Goal: Task Accomplishment & Management: Manage account settings

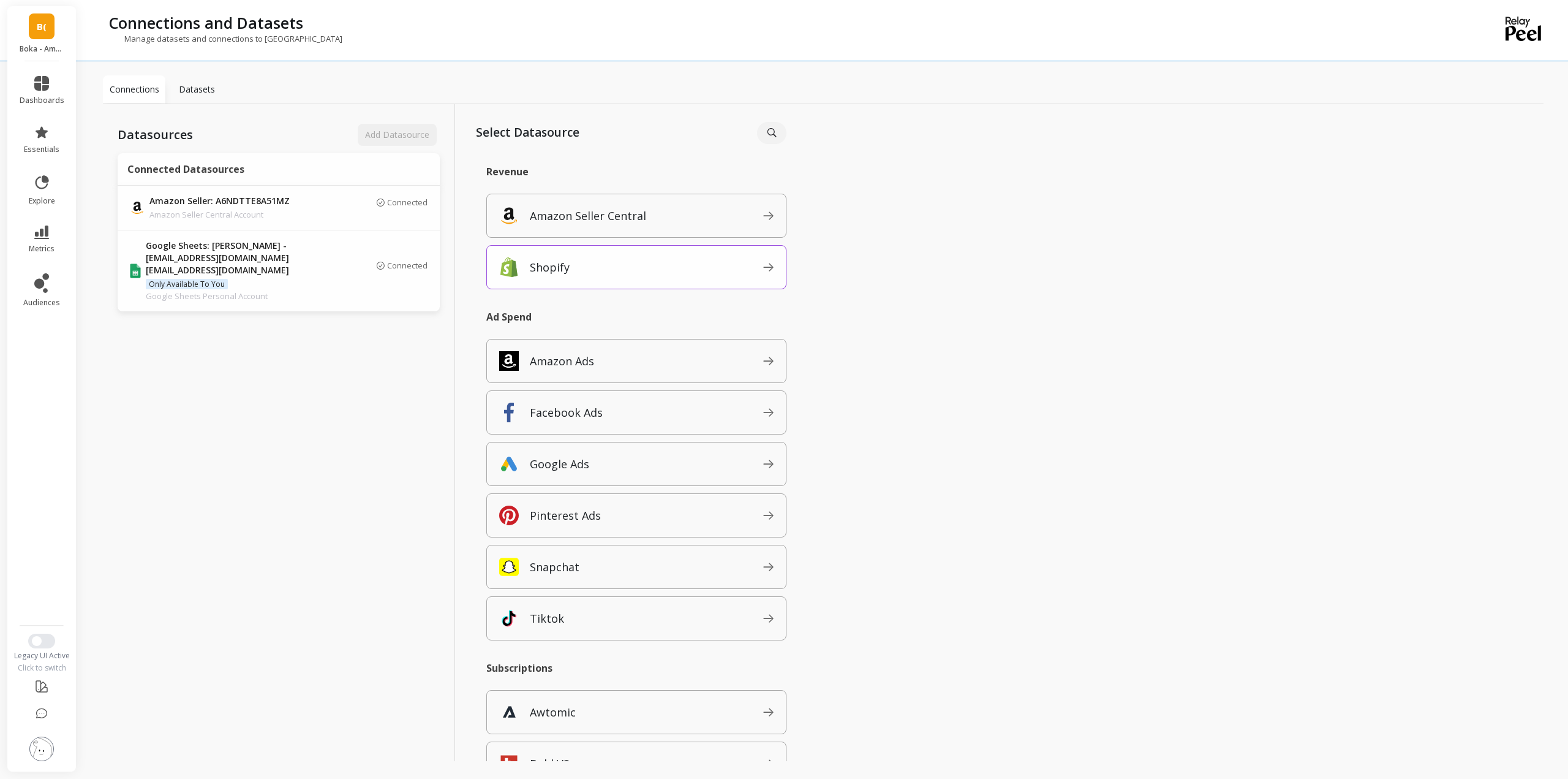
click at [617, 263] on span "Shopify" at bounding box center [646, 267] width 233 height 20
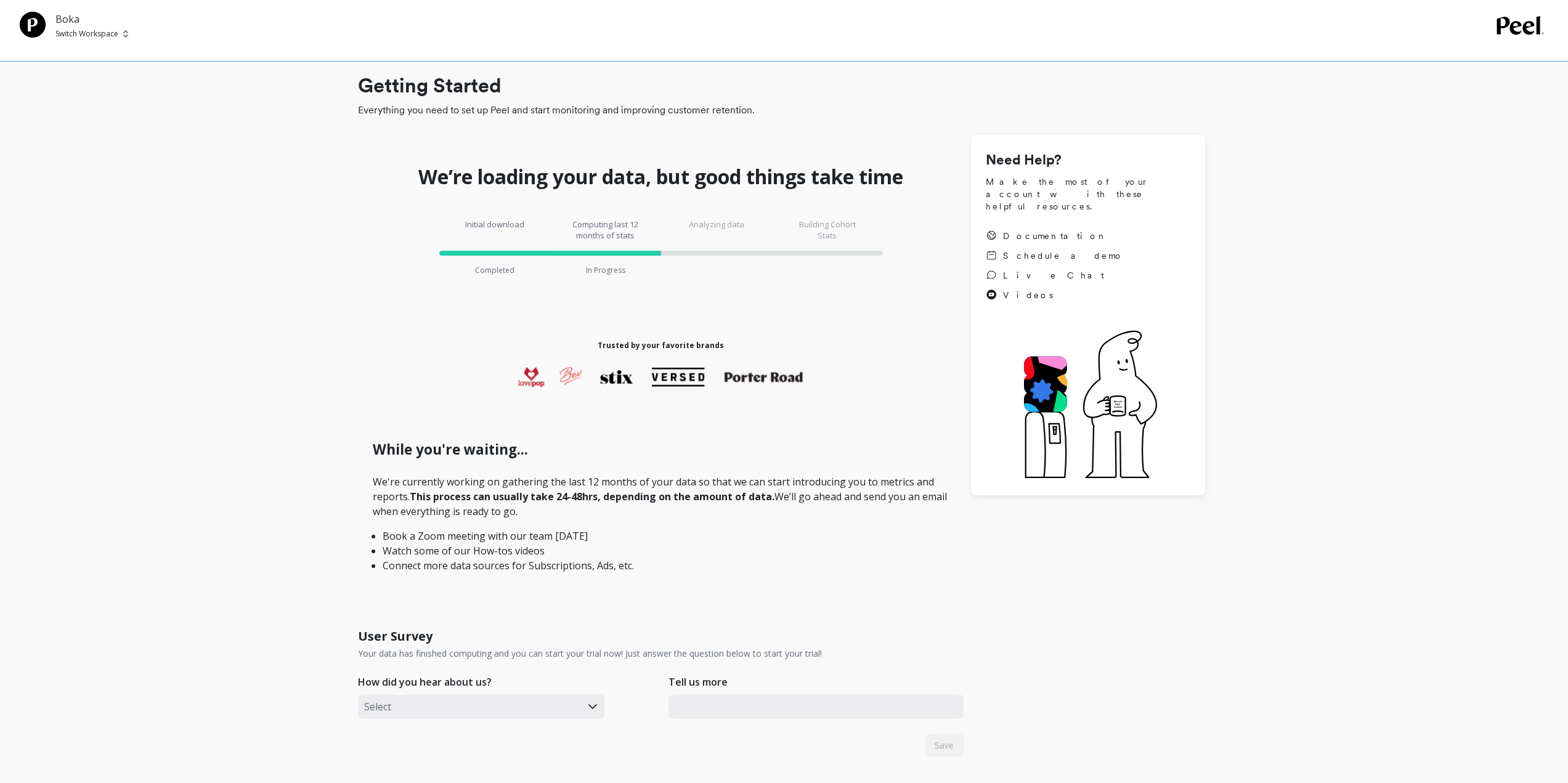
click at [88, 25] on p "Boka" at bounding box center [92, 19] width 73 height 15
click at [86, 38] on p "Switch Workspace" at bounding box center [87, 33] width 63 height 10
click at [86, 42] on div "Boka Switch Workspace" at bounding box center [784, 31] width 1568 height 61
click at [87, 40] on div "Boka Switch Workspace" at bounding box center [784, 31] width 1568 height 61
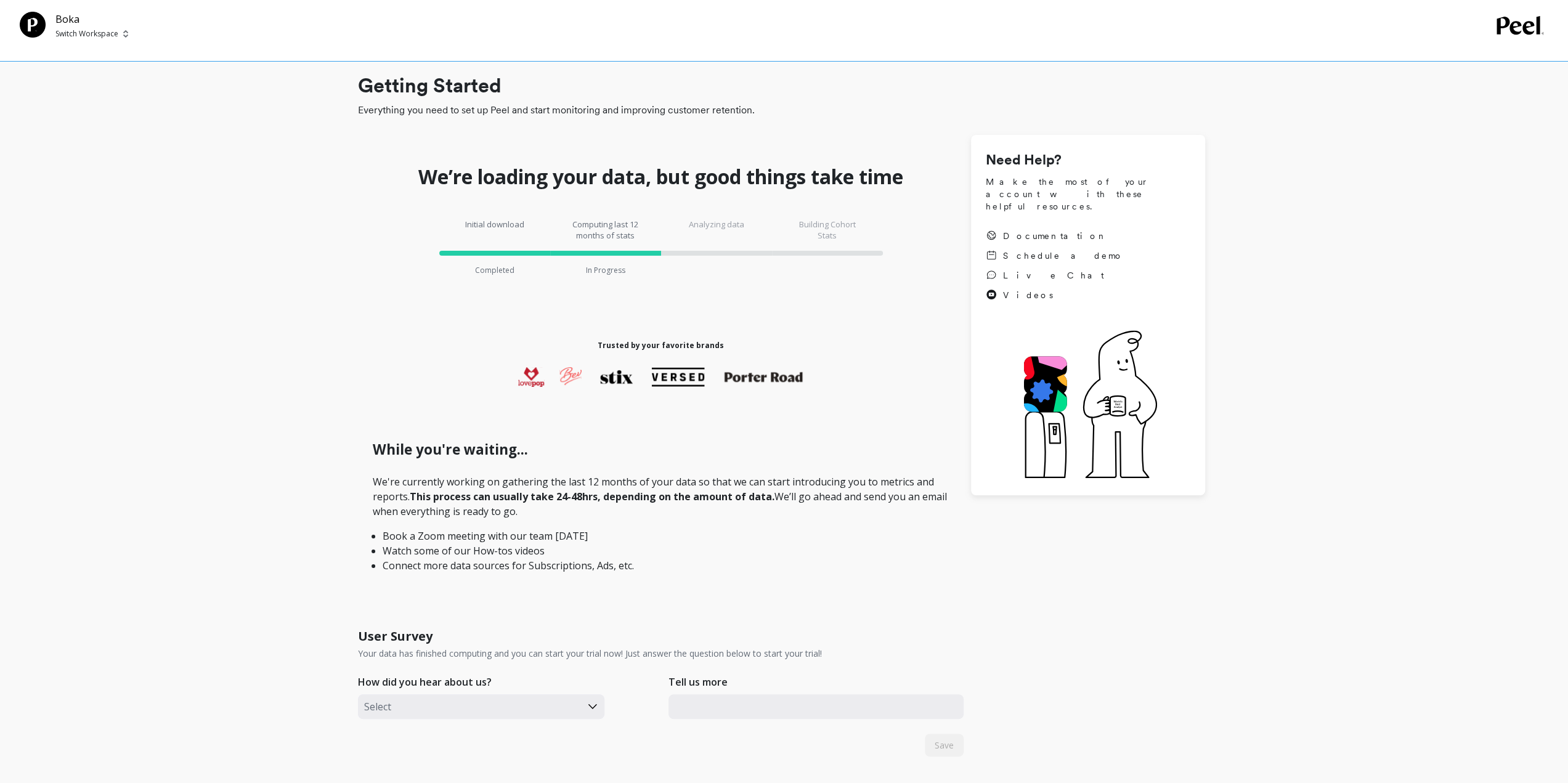
click at [88, 31] on p "Switch Workspace" at bounding box center [87, 33] width 63 height 10
click at [141, 211] on p "Viking Revolution (E..." at bounding box center [130, 210] width 83 height 12
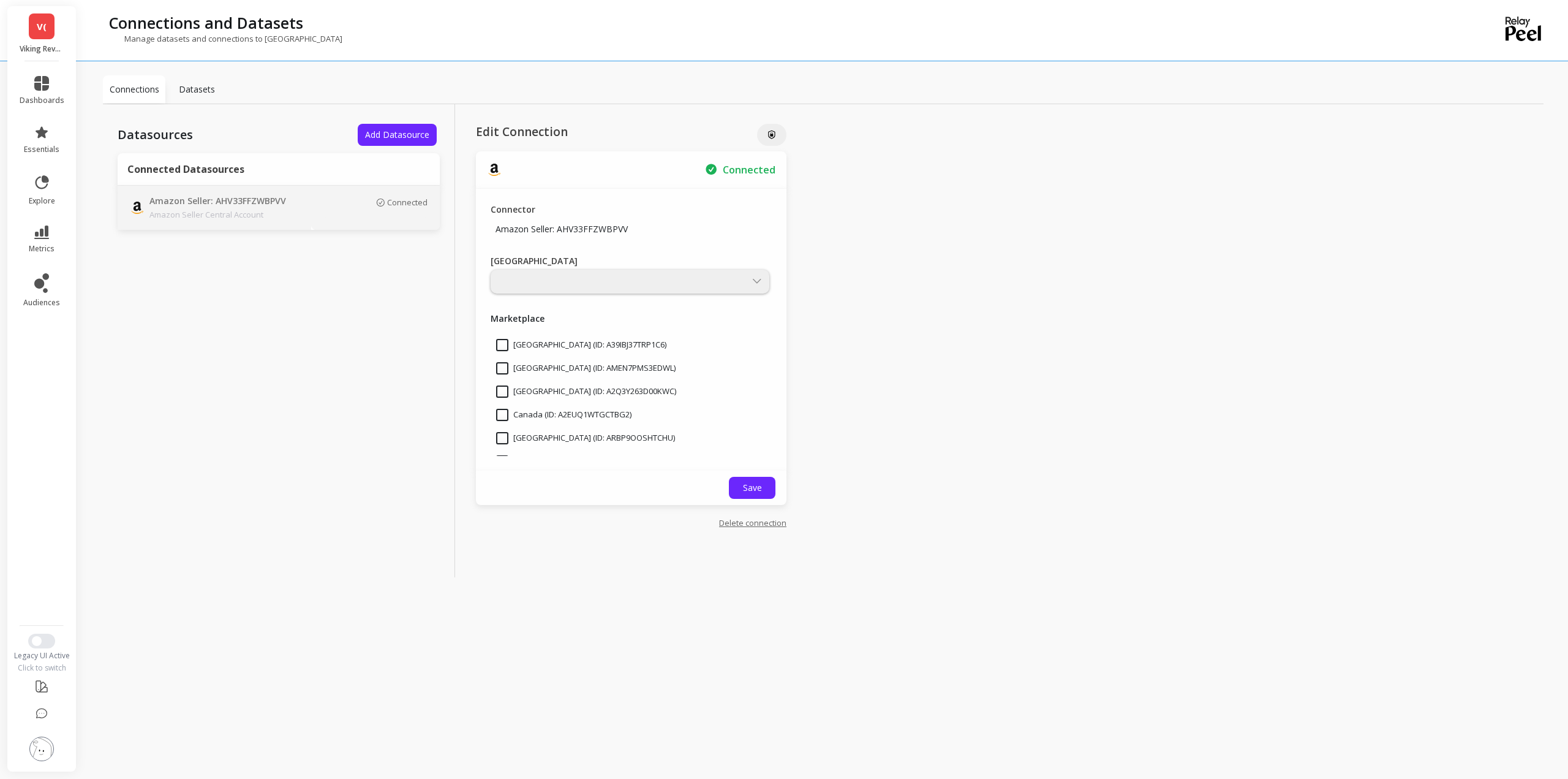
click at [412, 201] on p "Connected" at bounding box center [407, 202] width 41 height 10
click at [395, 202] on p "Connected" at bounding box center [407, 202] width 41 height 10
click at [613, 279] on div at bounding box center [630, 282] width 278 height 24
click at [760, 294] on div "Connector Amazon Seller: AHV33FFZWBPVV Main Region Marketplace Australia (ID: A…" at bounding box center [631, 329] width 311 height 282
click at [757, 284] on div at bounding box center [630, 282] width 278 height 24
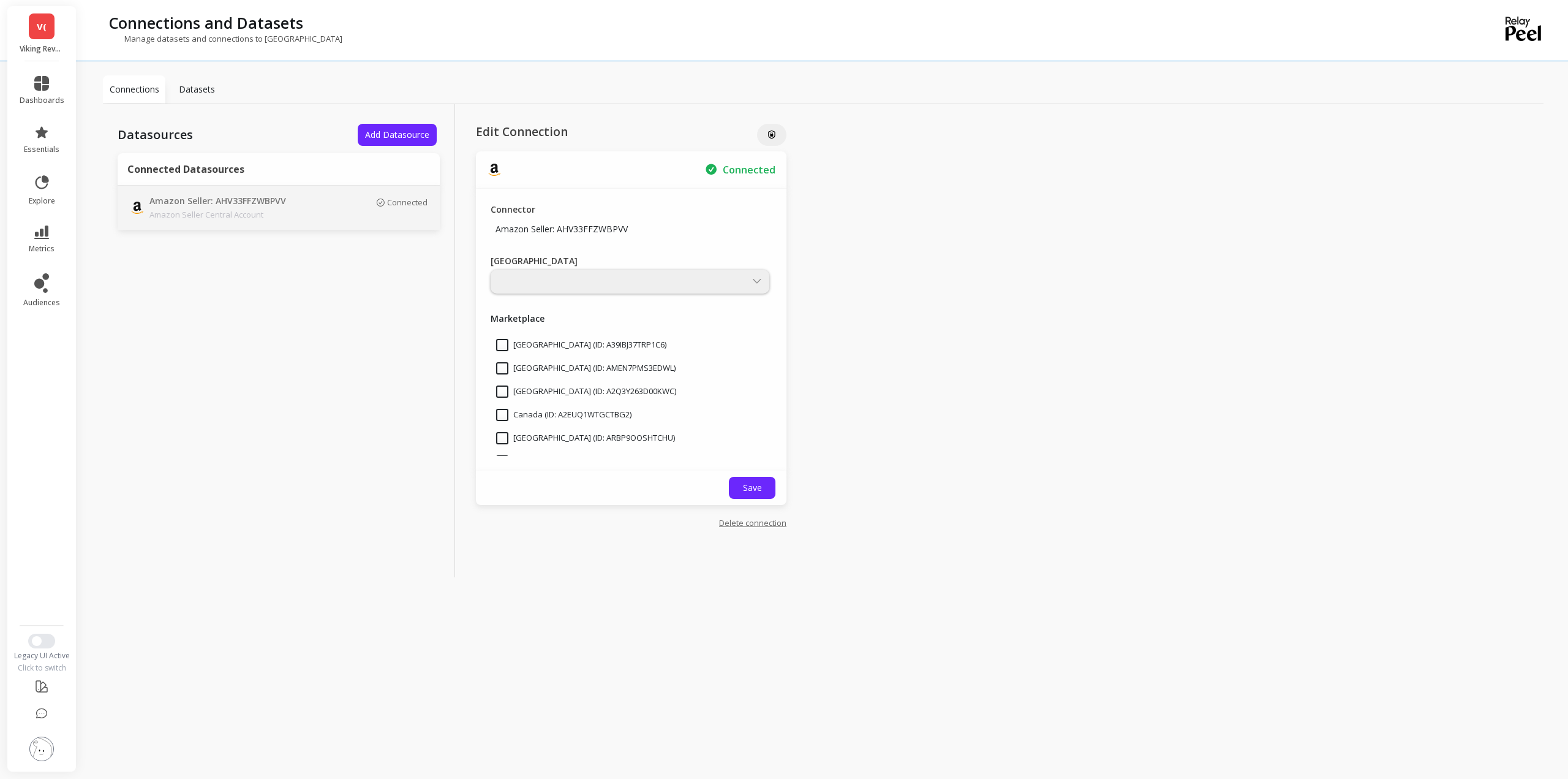
click at [200, 92] on p "Datasets" at bounding box center [196, 89] width 36 height 12
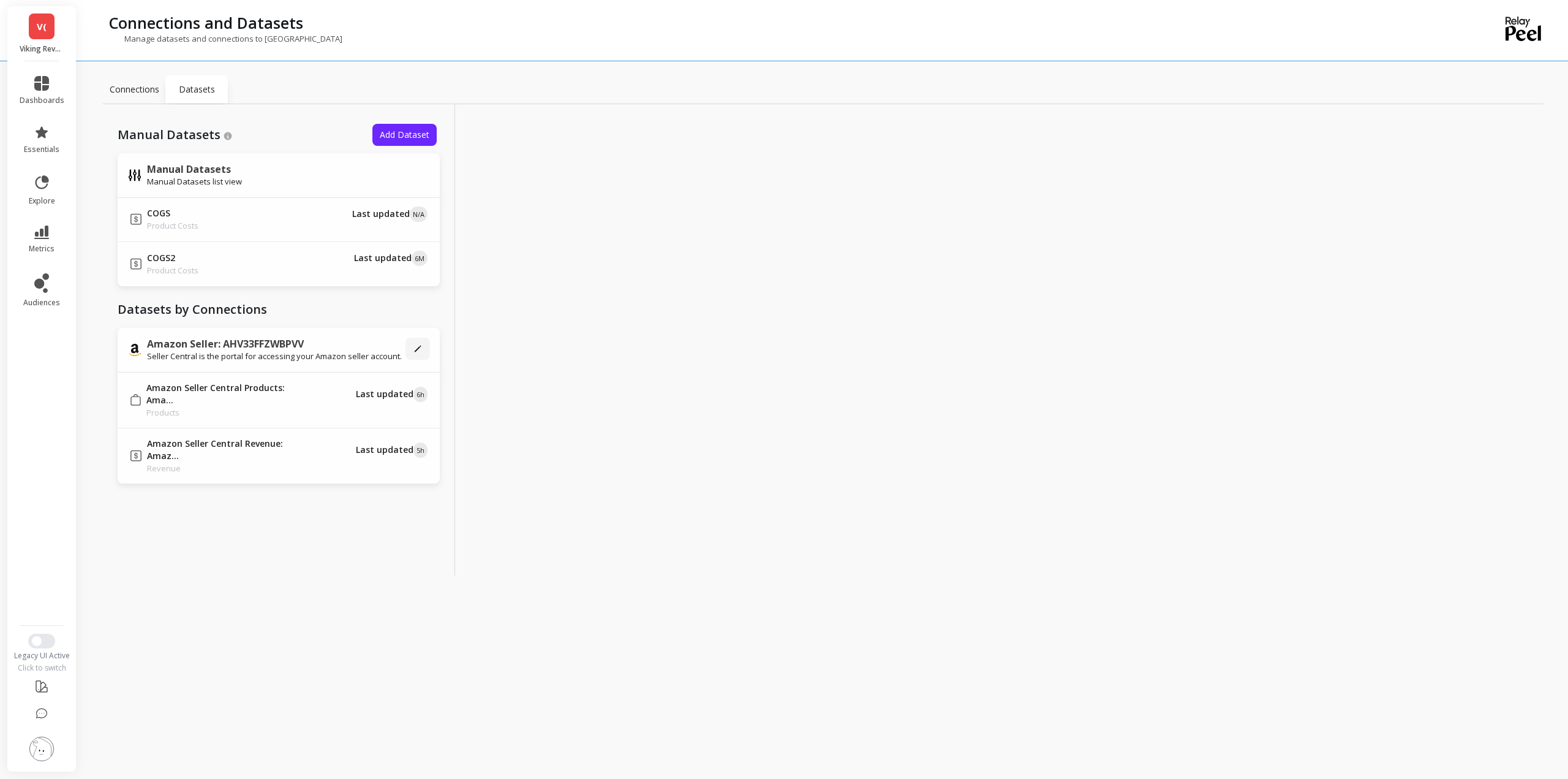
click at [128, 93] on p "Connections" at bounding box center [134, 89] width 50 height 12
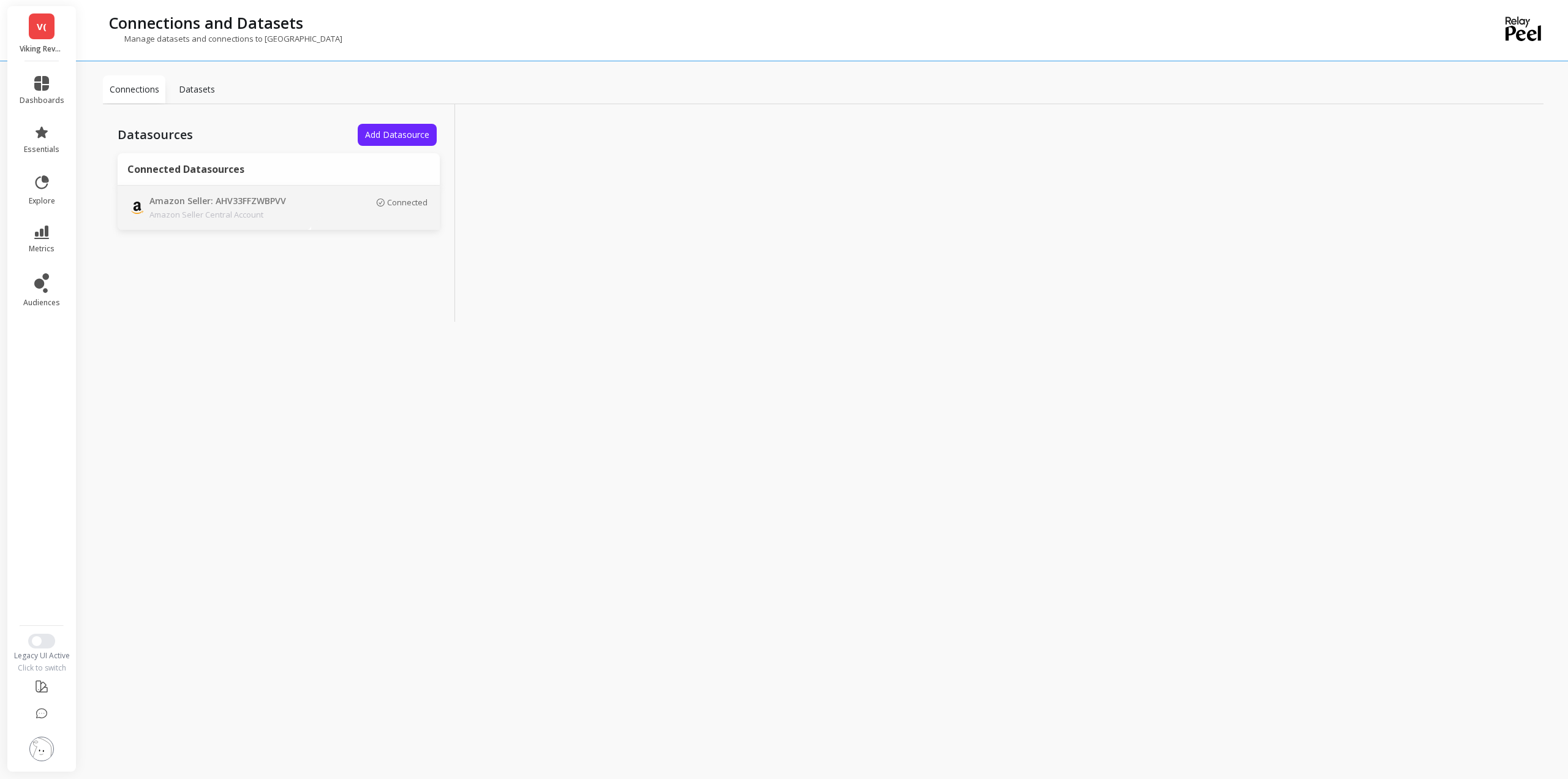
click at [320, 212] on p "Amazon Seller Central Account" at bounding box center [235, 214] width 172 height 12
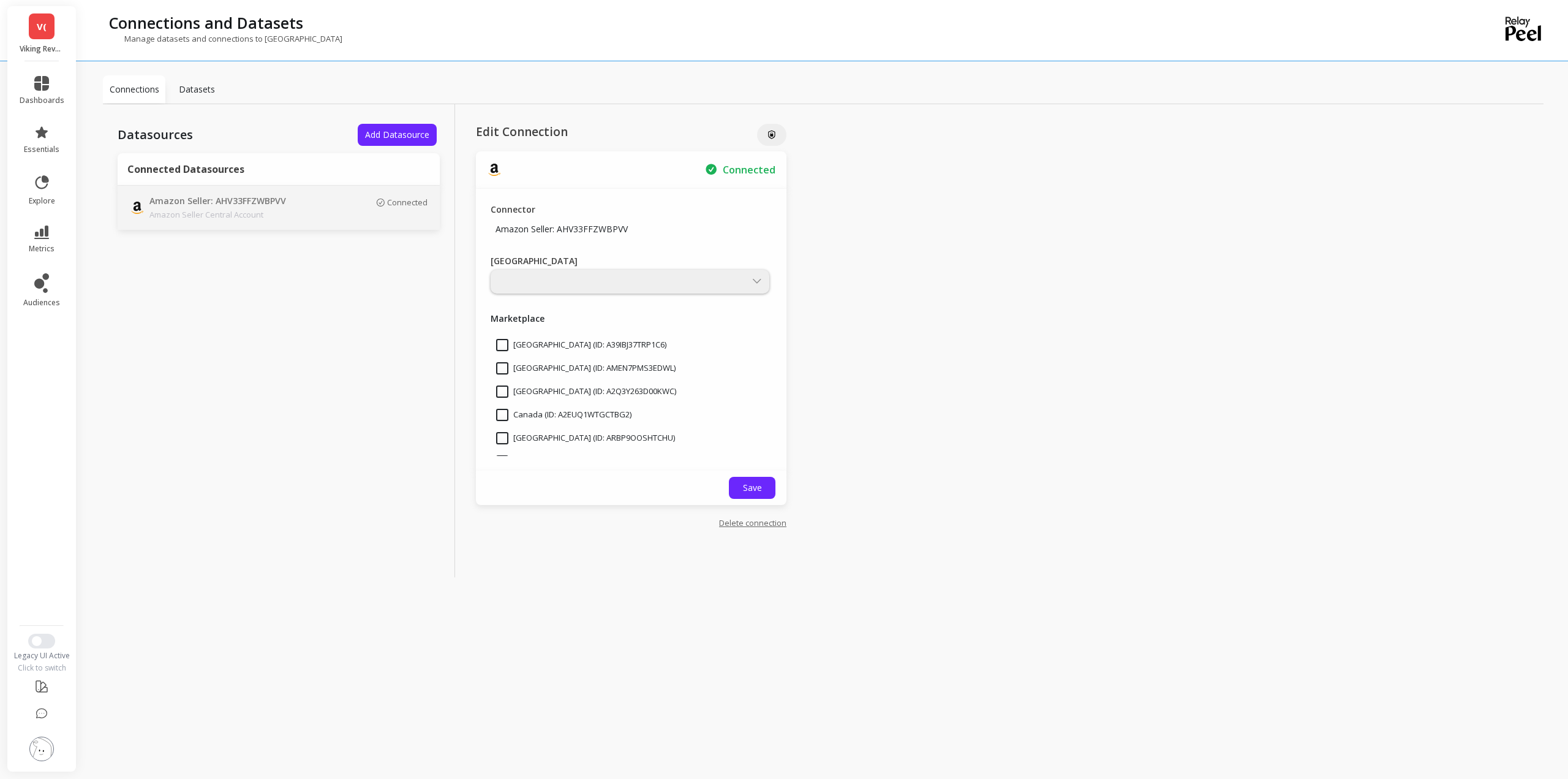
click at [765, 521] on link "Delete connection" at bounding box center [753, 522] width 67 height 11
click at [670, 649] on input "Delete" at bounding box center [636, 648] width 299 height 25
type input "DELETE"
click at [758, 716] on span "Delete" at bounding box center [751, 717] width 26 height 11
click at [746, 483] on span "Save" at bounding box center [753, 487] width 19 height 11
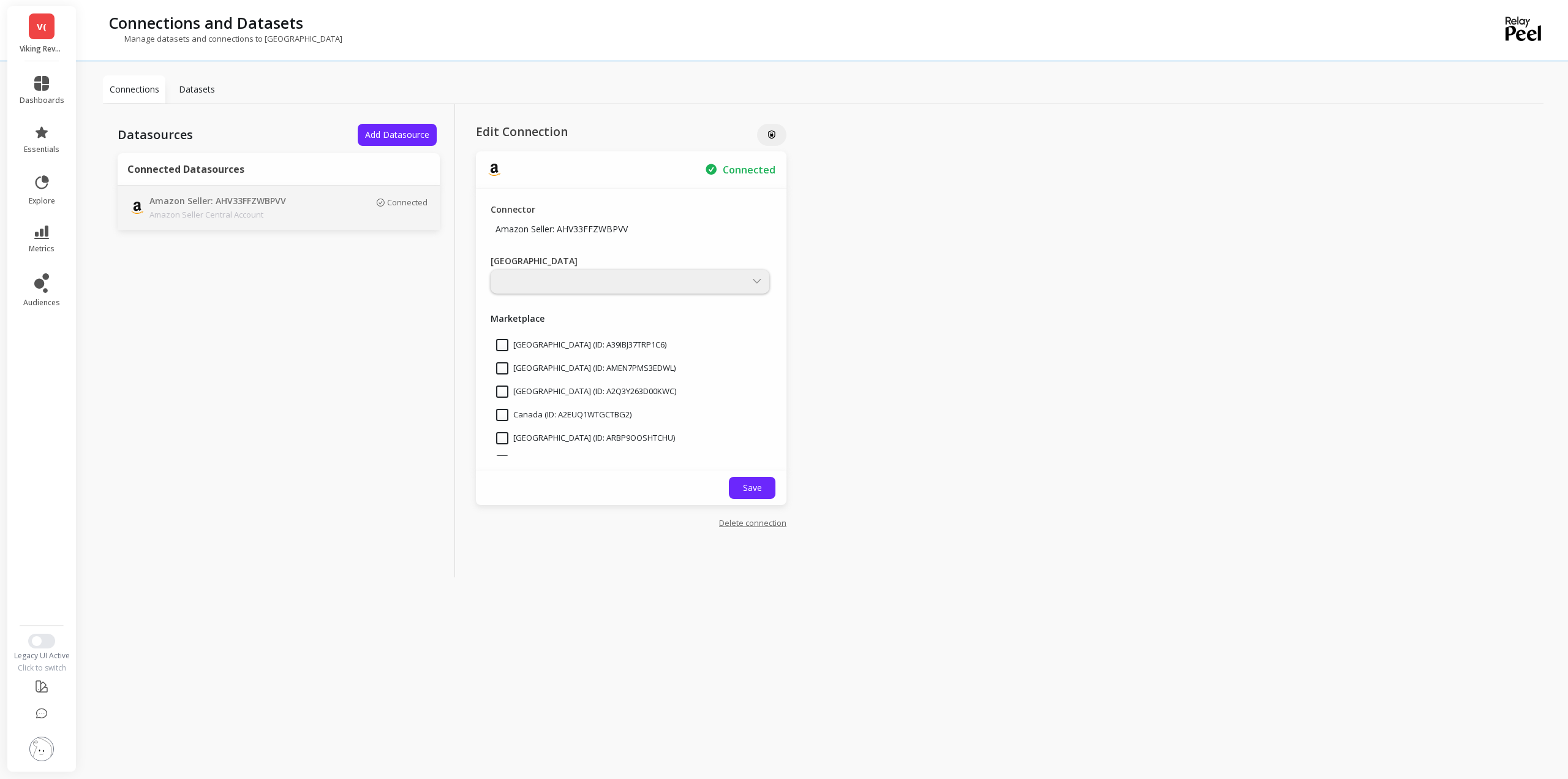
click at [760, 525] on link "Delete connection" at bounding box center [753, 522] width 67 height 11
click at [569, 649] on input "Delete" at bounding box center [636, 648] width 299 height 25
type input "DELETE"
click at [214, 91] on p "Datasets" at bounding box center [196, 89] width 36 height 12
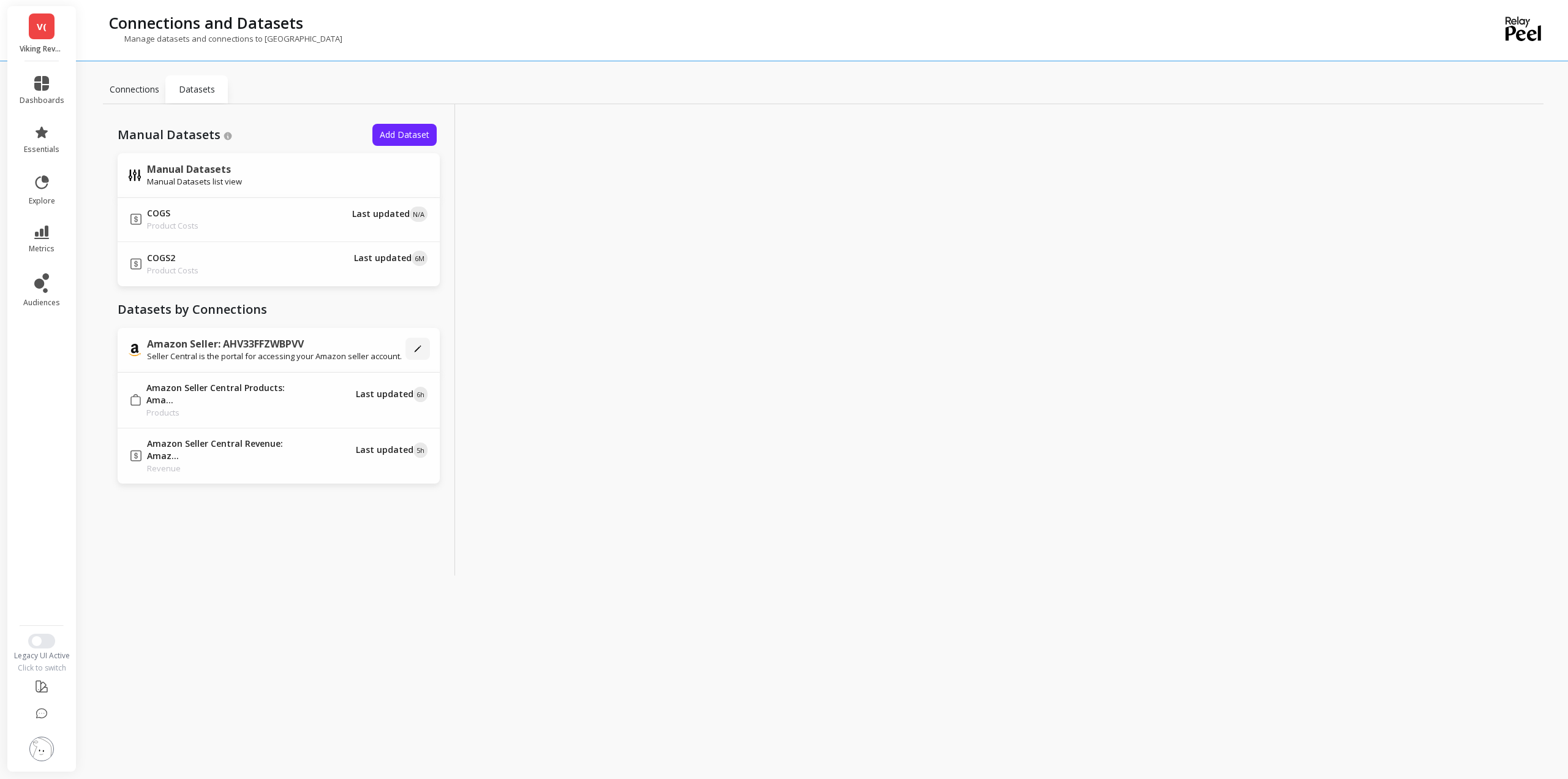
click at [142, 90] on p "Connections" at bounding box center [134, 89] width 50 height 12
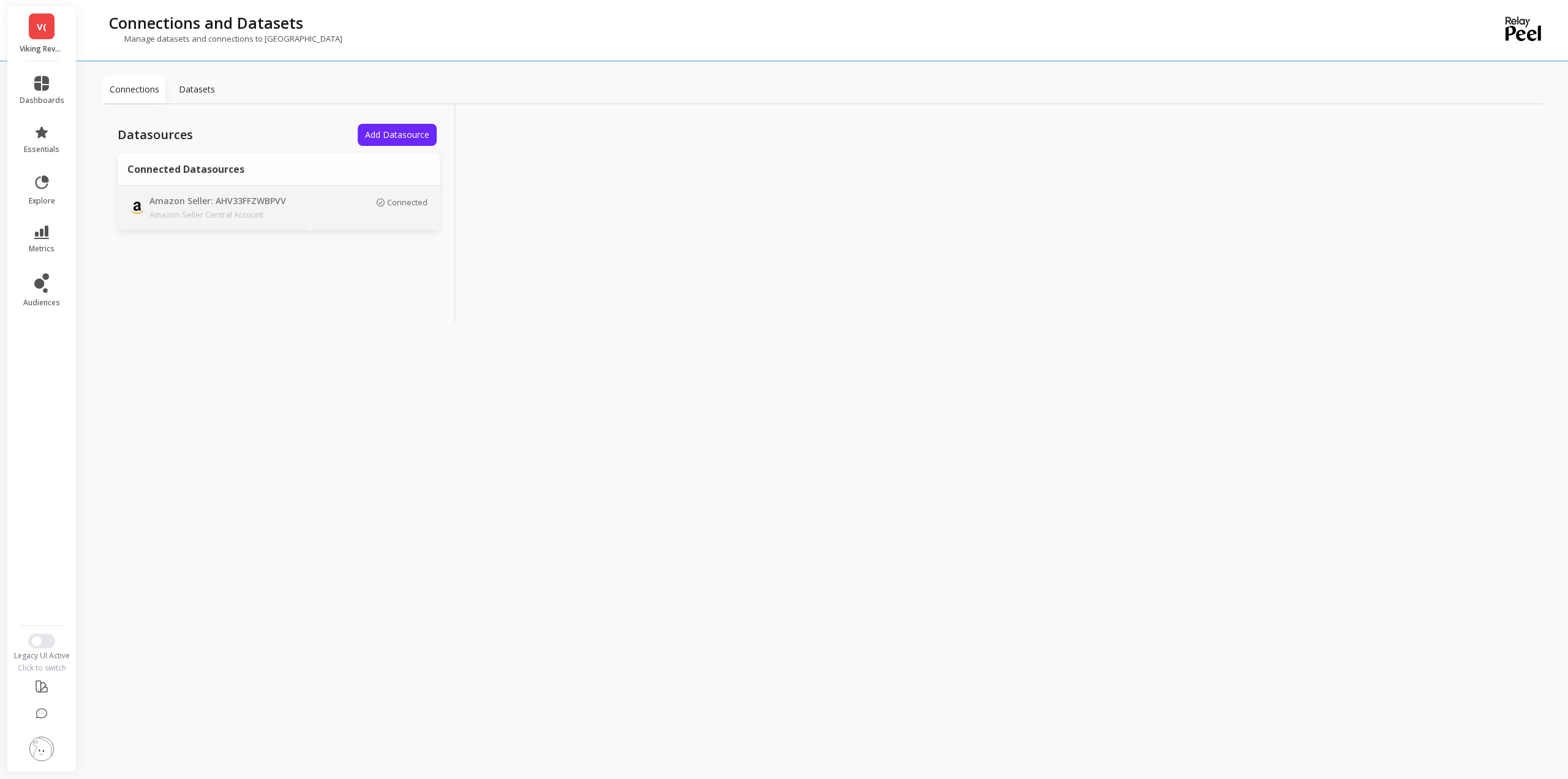
click at [318, 217] on p "Amazon Seller Central Account" at bounding box center [235, 214] width 172 height 12
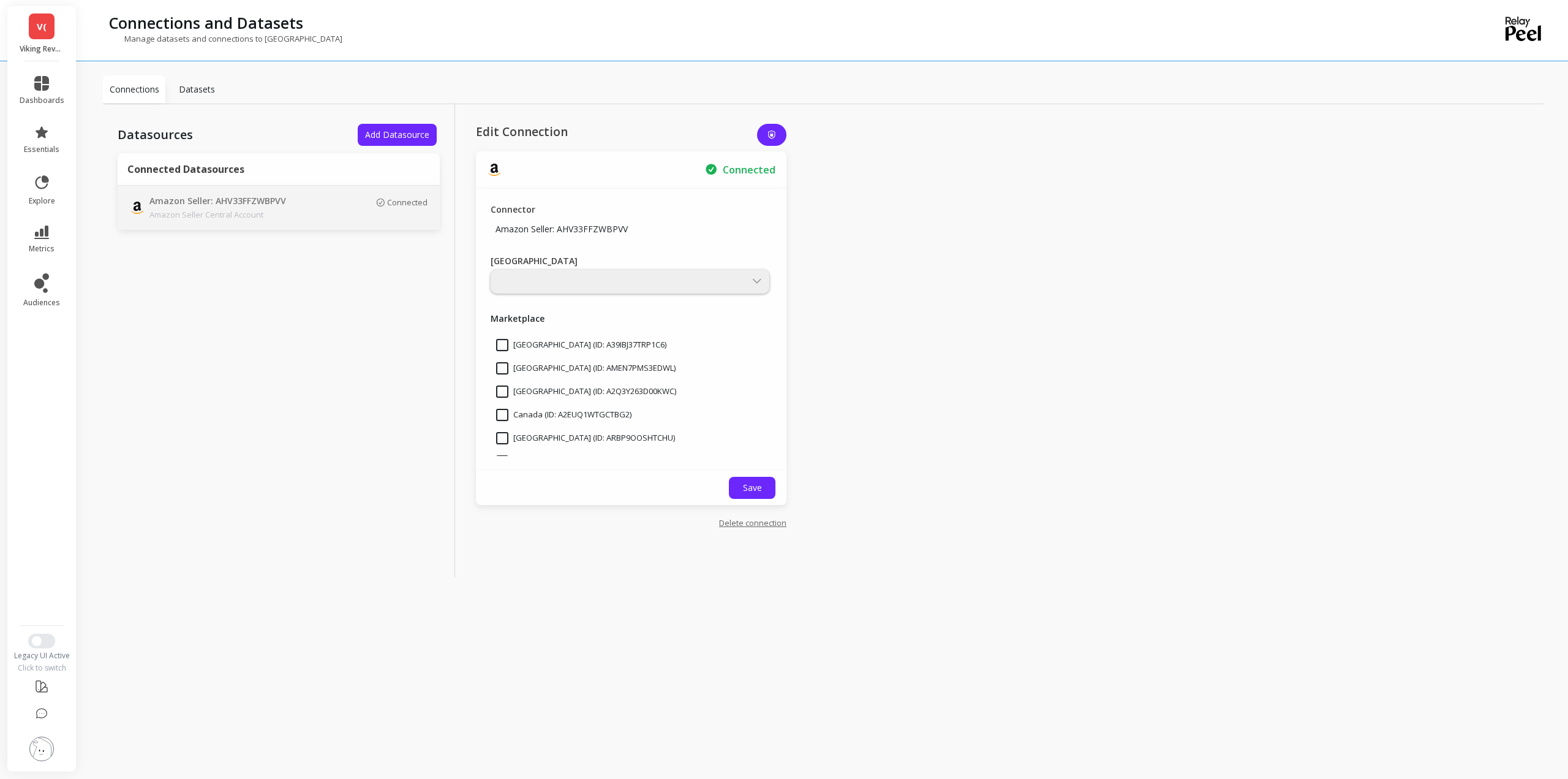
click at [777, 131] on div at bounding box center [772, 135] width 29 height 22
click at [737, 525] on link "Delete connection" at bounding box center [753, 522] width 67 height 11
click at [562, 646] on input "Delete" at bounding box center [636, 648] width 299 height 25
type input "DELETE"
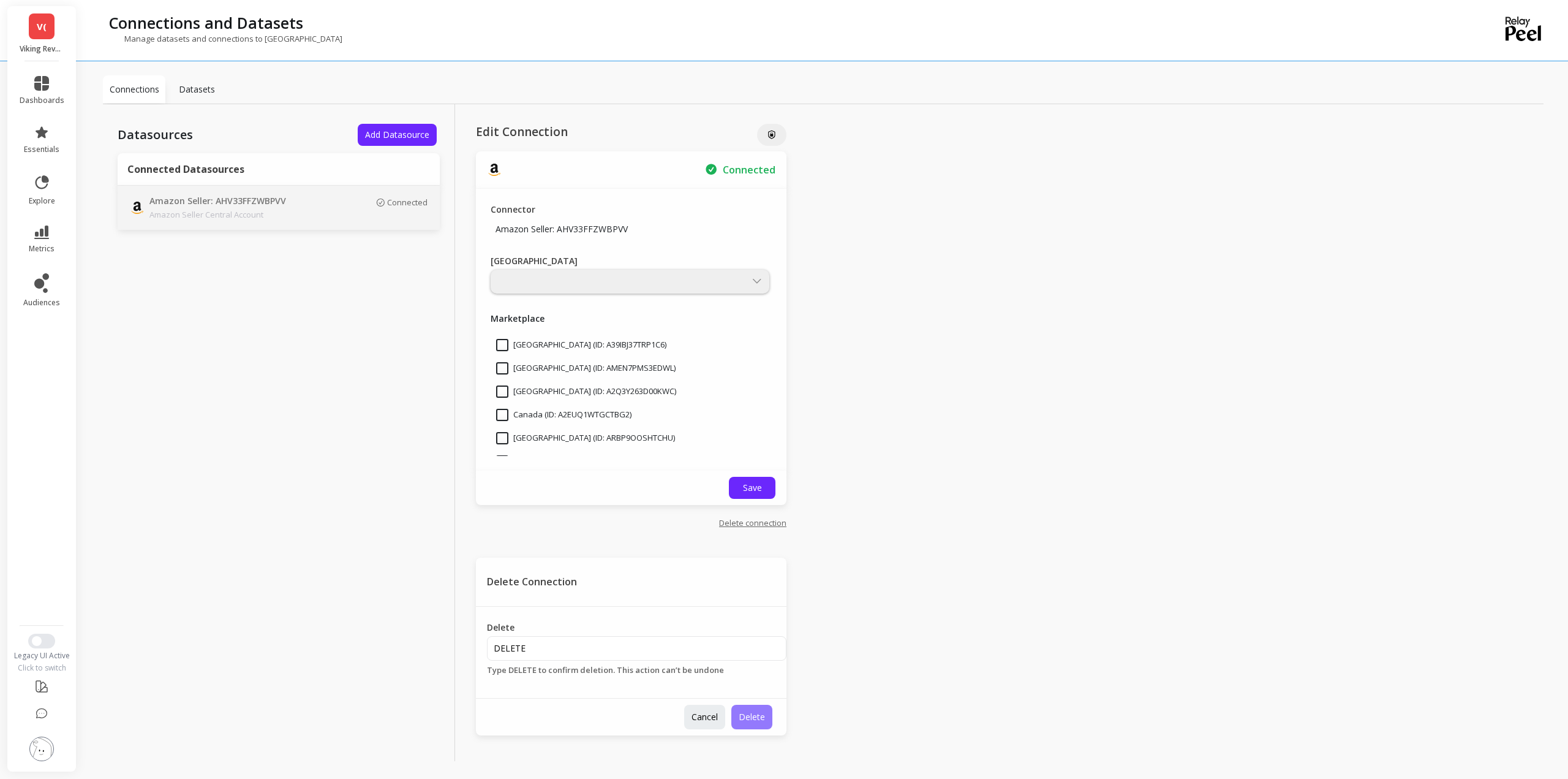
click at [752, 718] on span "Delete" at bounding box center [751, 717] width 26 height 11
click at [758, 525] on link "Delete connection" at bounding box center [753, 522] width 67 height 11
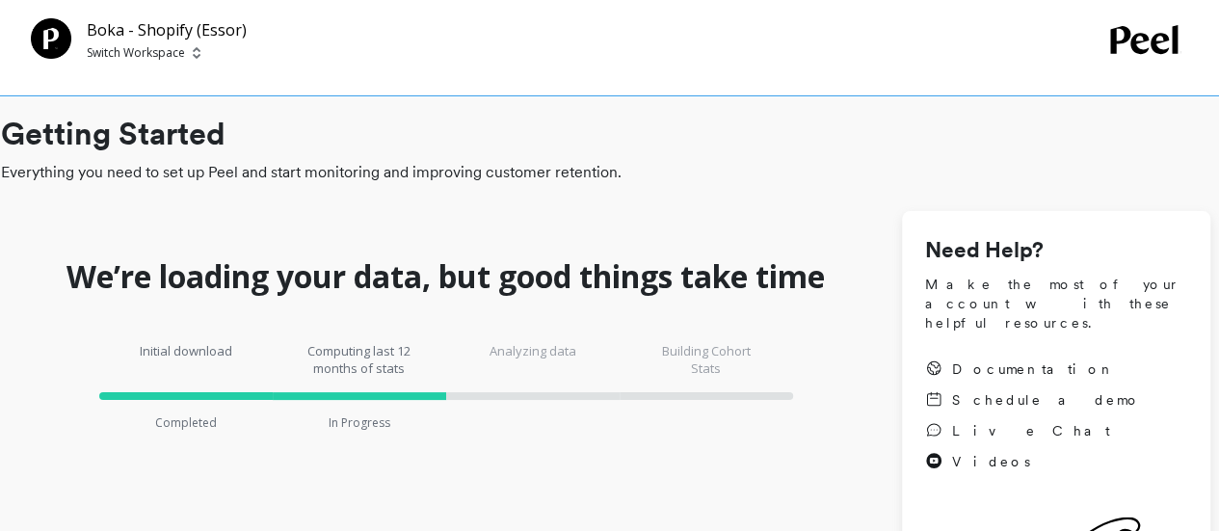
click at [94, 55] on p "Switch Workspace" at bounding box center [136, 52] width 98 height 15
click at [202, 51] on span "Switch Workspace" at bounding box center [167, 52] width 160 height 15
click at [503, 122] on h1 "Getting Started" at bounding box center [605, 134] width 1209 height 46
